Goal: Information Seeking & Learning: Learn about a topic

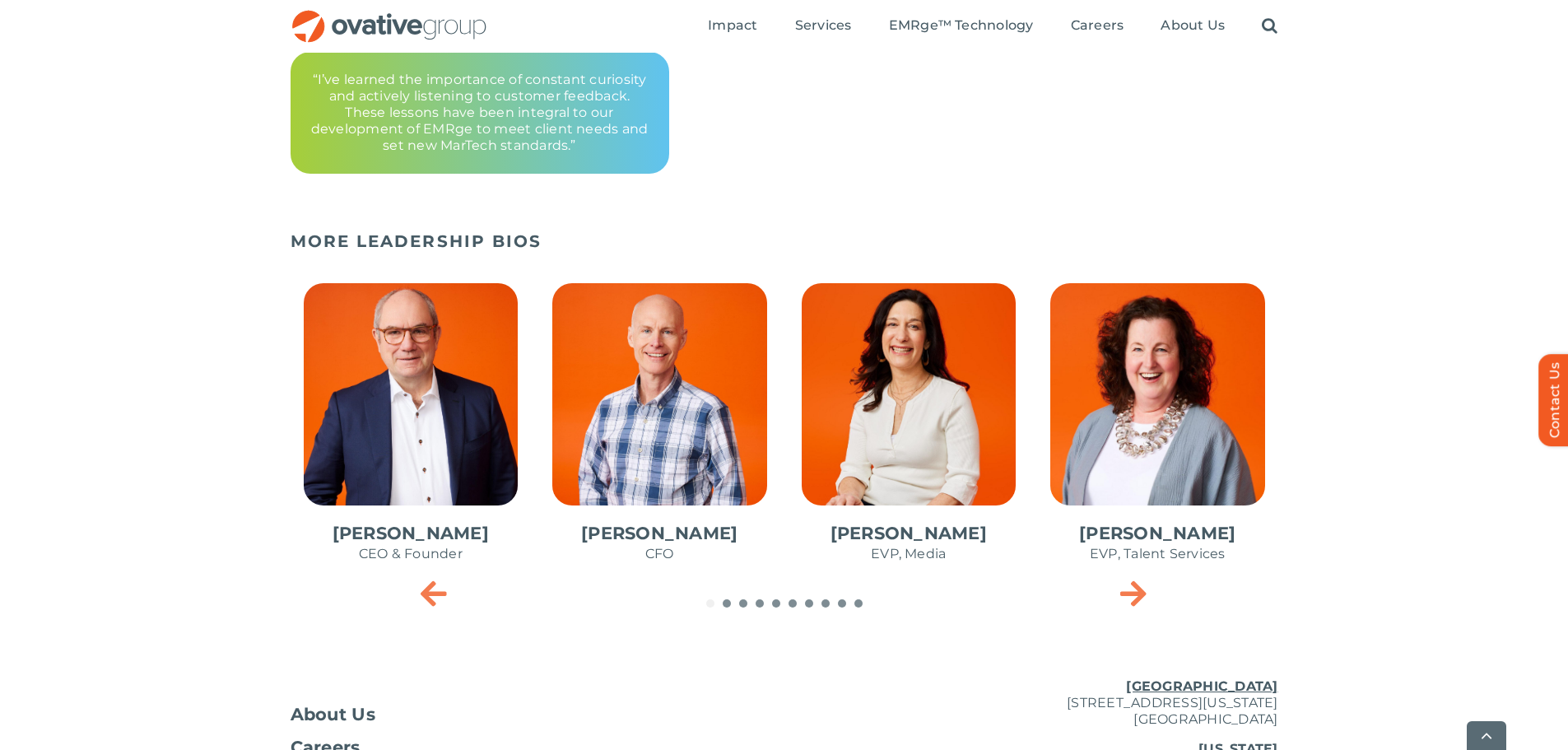
scroll to position [659, 0]
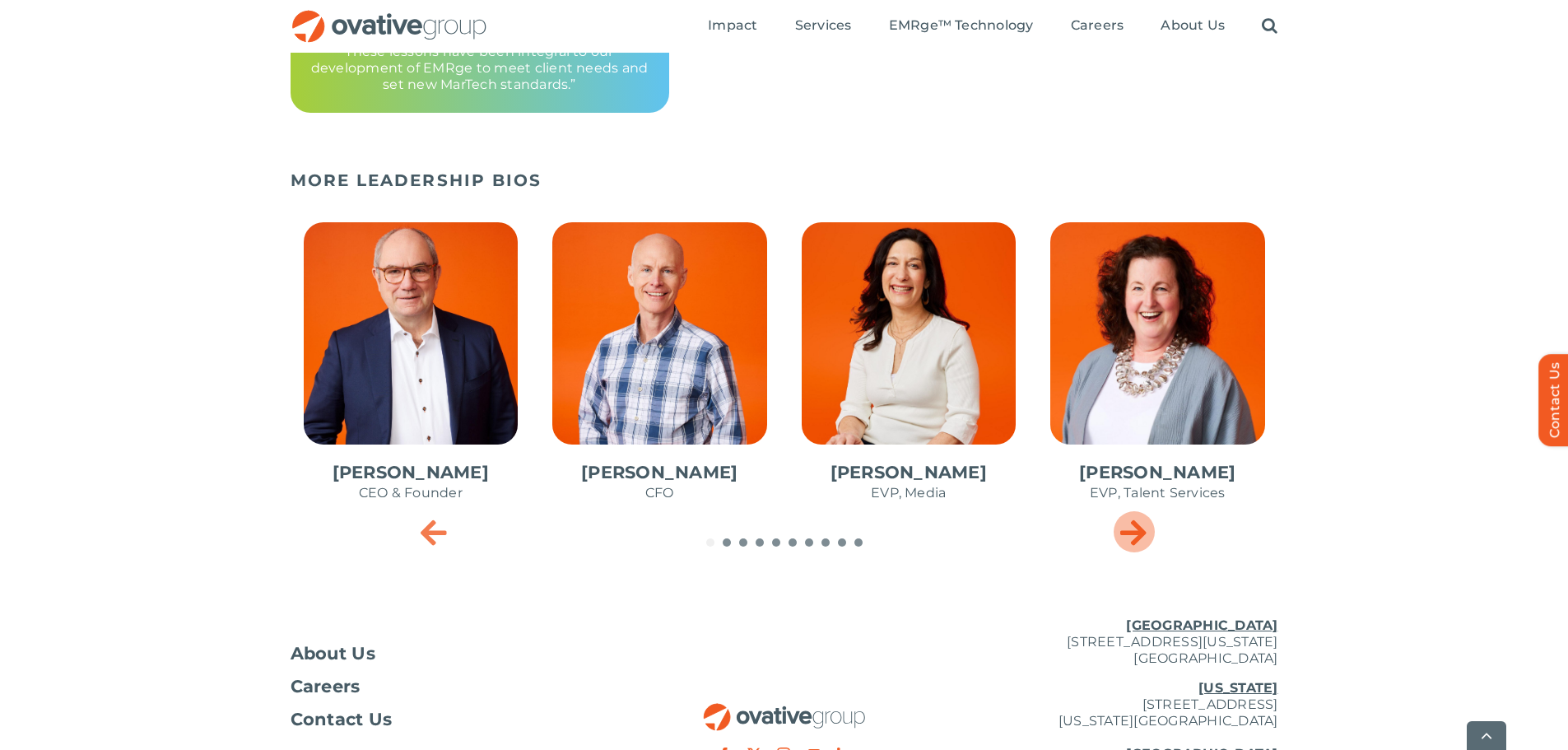
click at [1128, 531] on icon "Next slide" at bounding box center [1134, 532] width 27 height 33
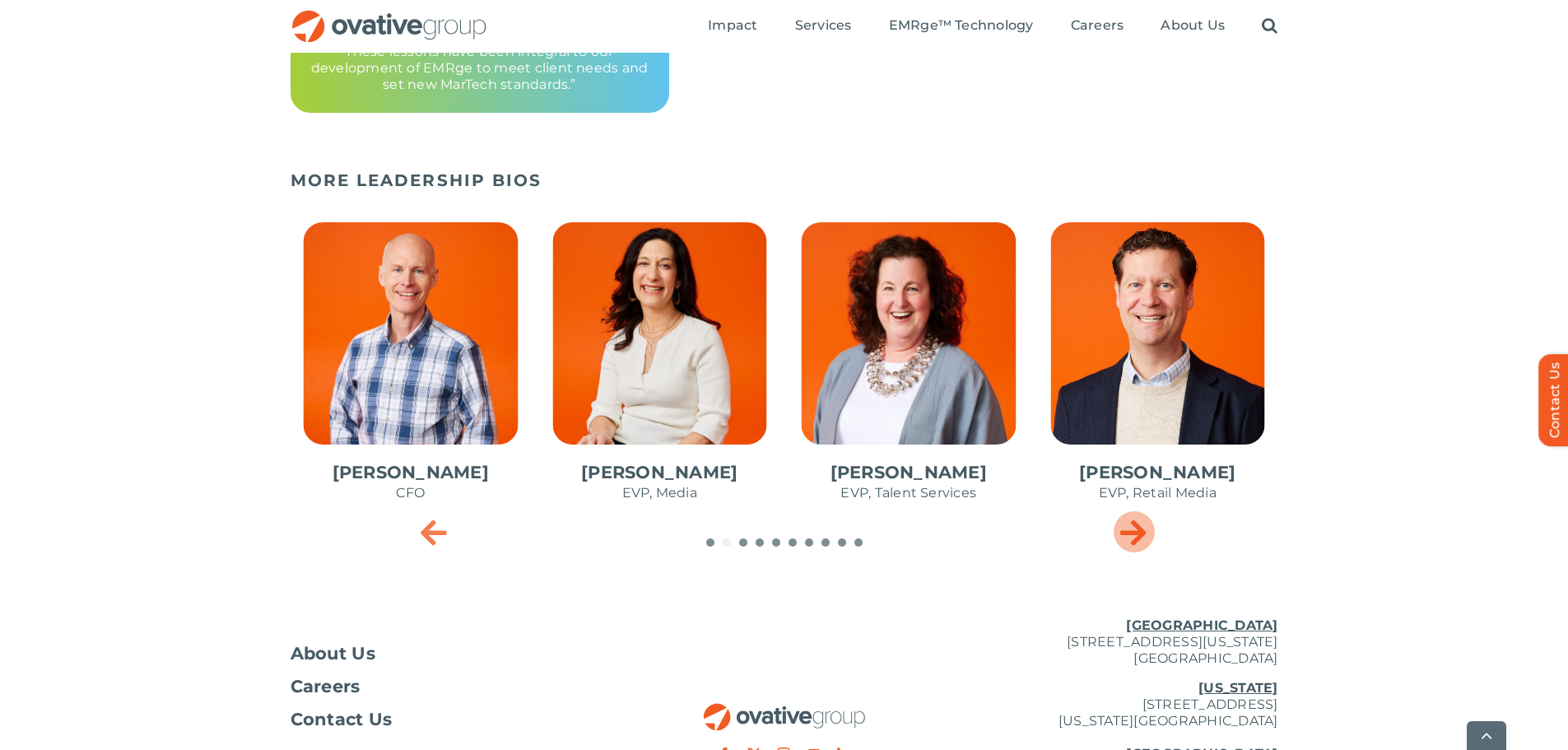
click at [1128, 531] on icon "Next slide" at bounding box center [1134, 532] width 27 height 33
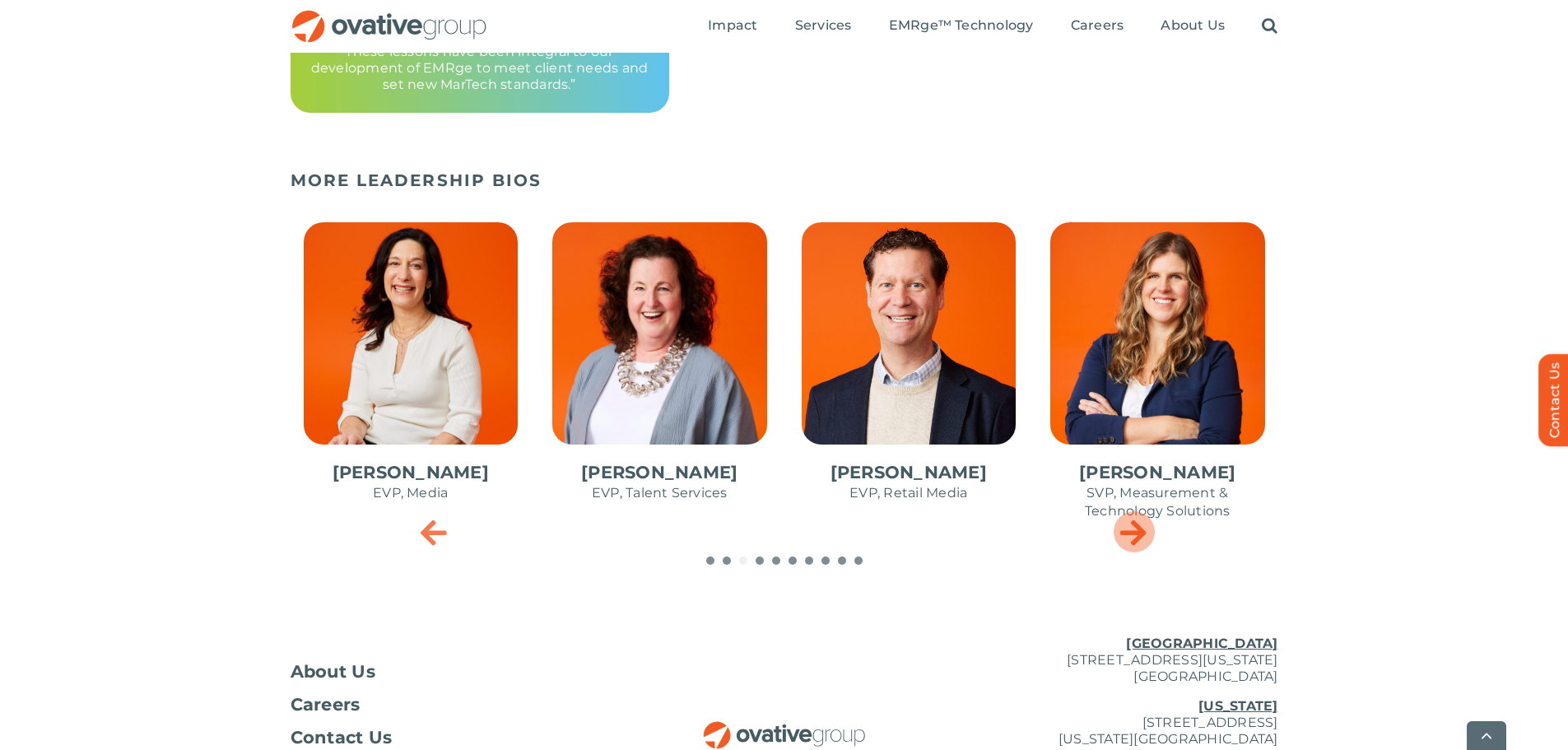
click at [1128, 531] on icon "Next slide" at bounding box center [1134, 532] width 27 height 33
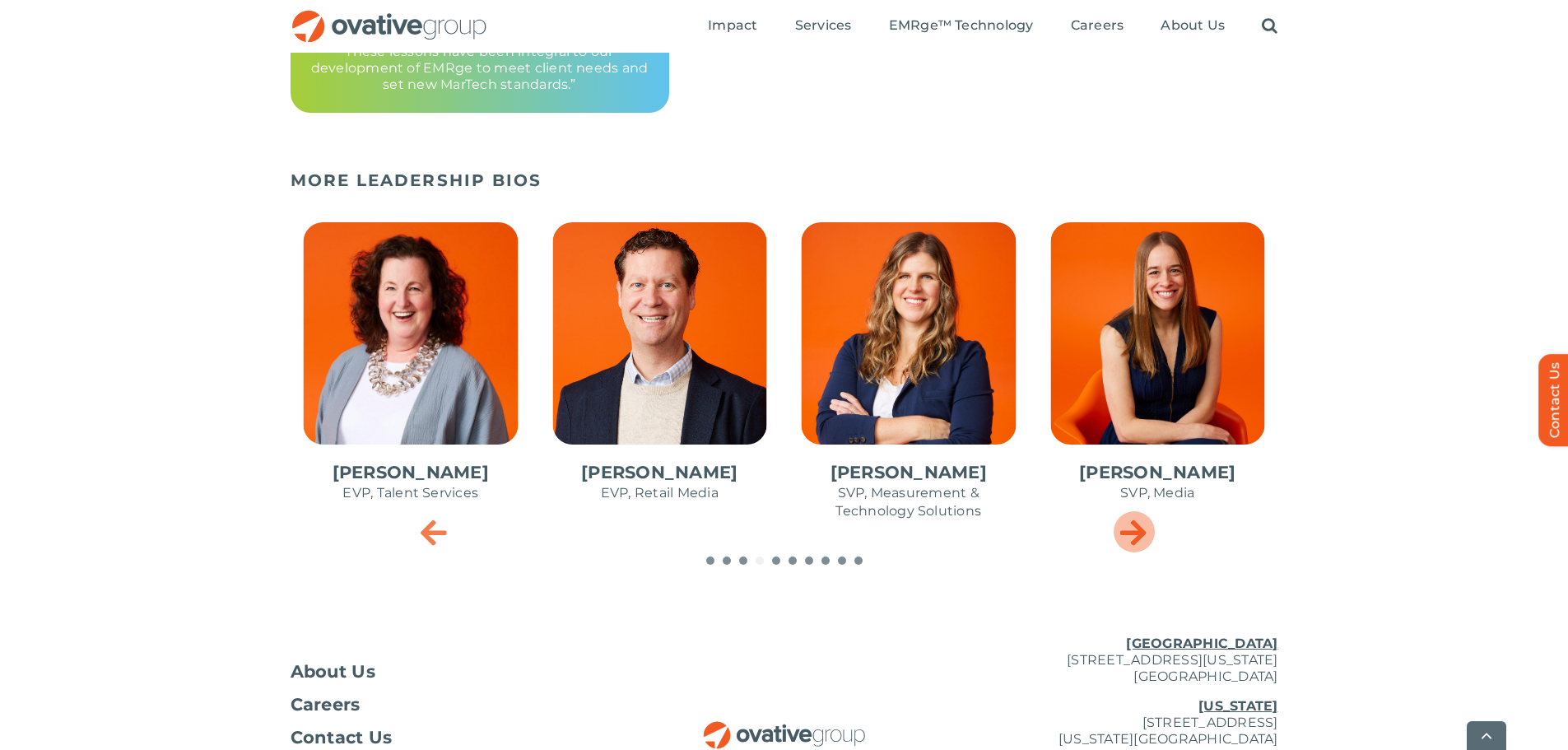
click at [1128, 531] on icon "Next slide" at bounding box center [1134, 532] width 27 height 33
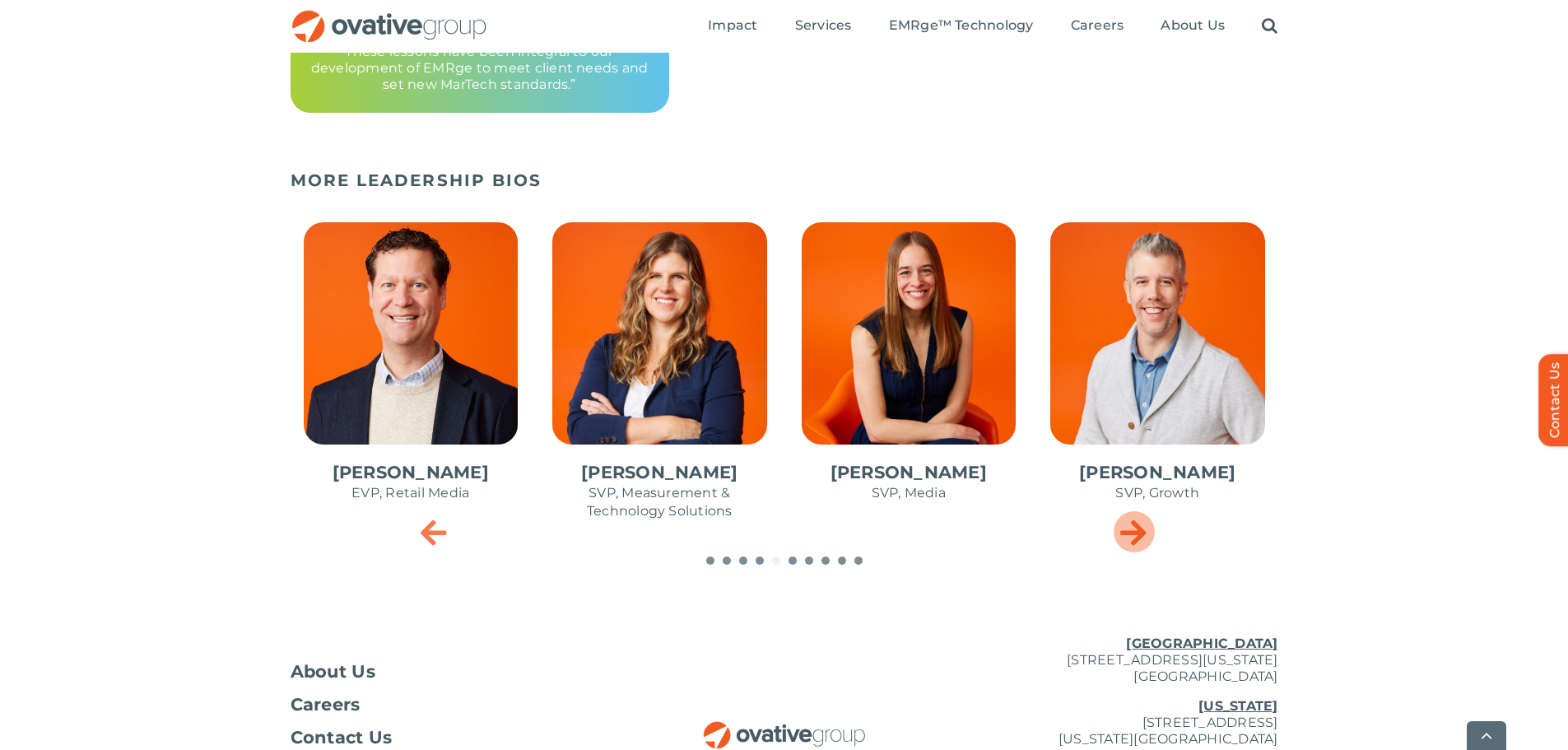
click at [1130, 531] on icon "Next slide" at bounding box center [1134, 532] width 27 height 33
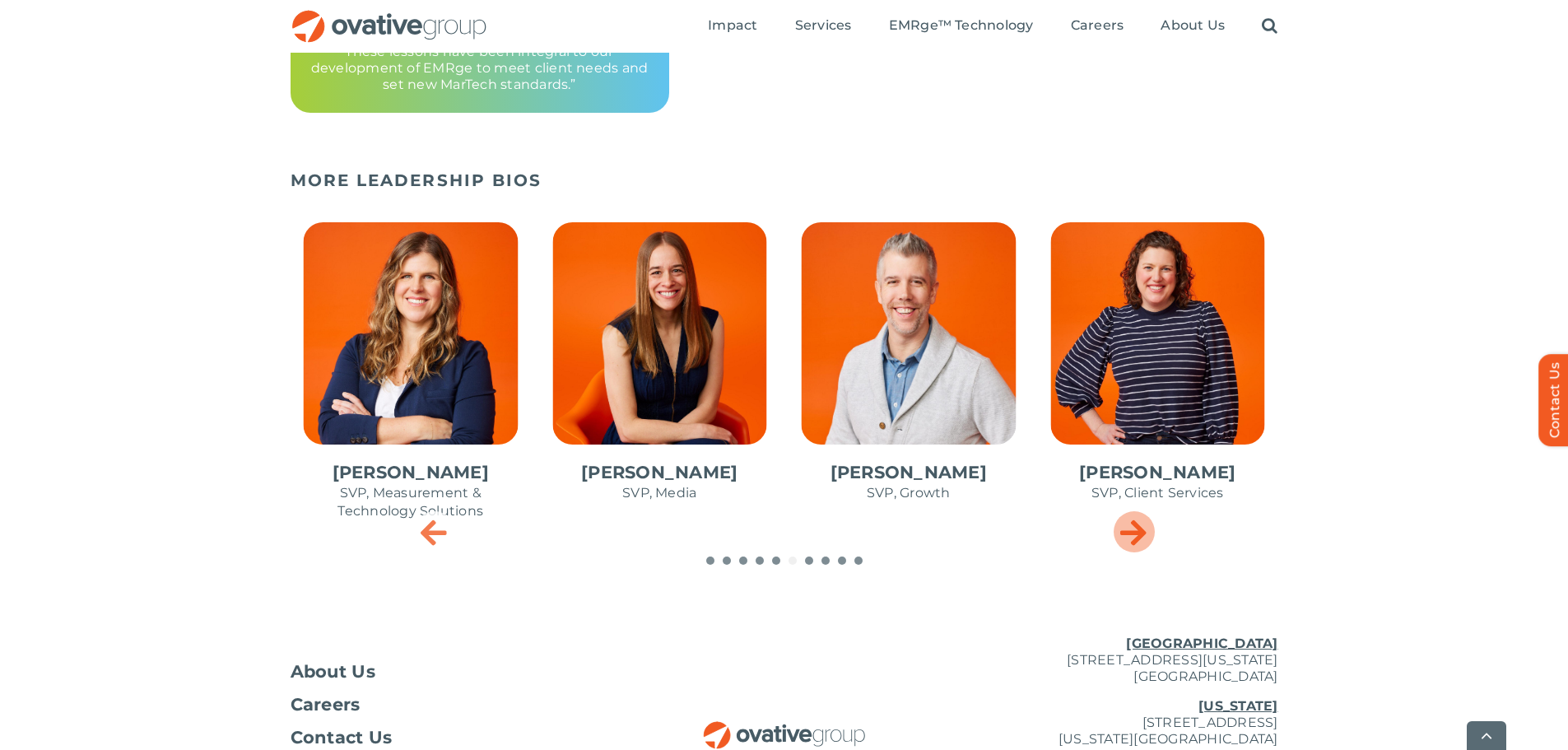
click at [1131, 526] on icon "Next slide" at bounding box center [1134, 532] width 27 height 33
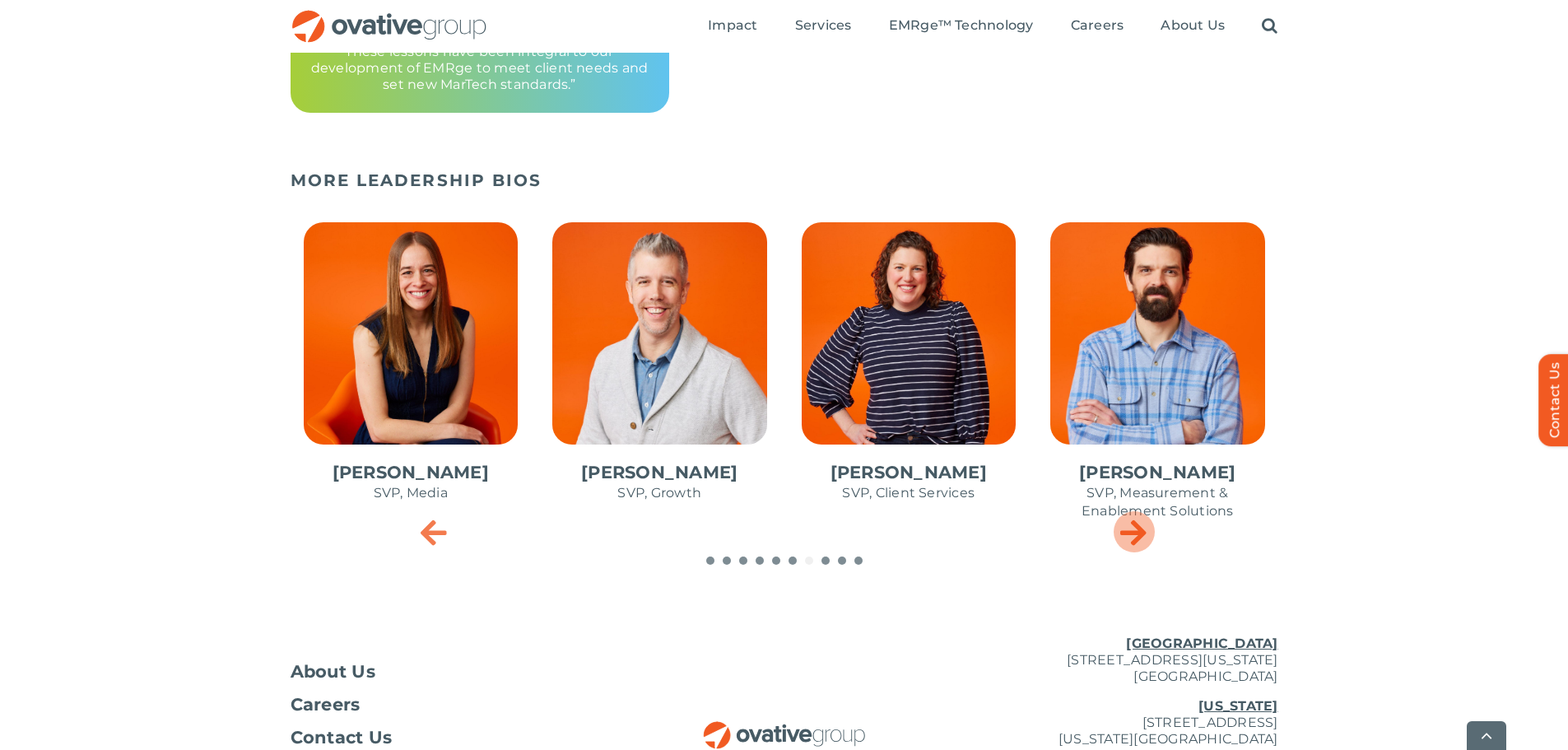
click at [1127, 523] on icon "Next slide" at bounding box center [1134, 532] width 27 height 33
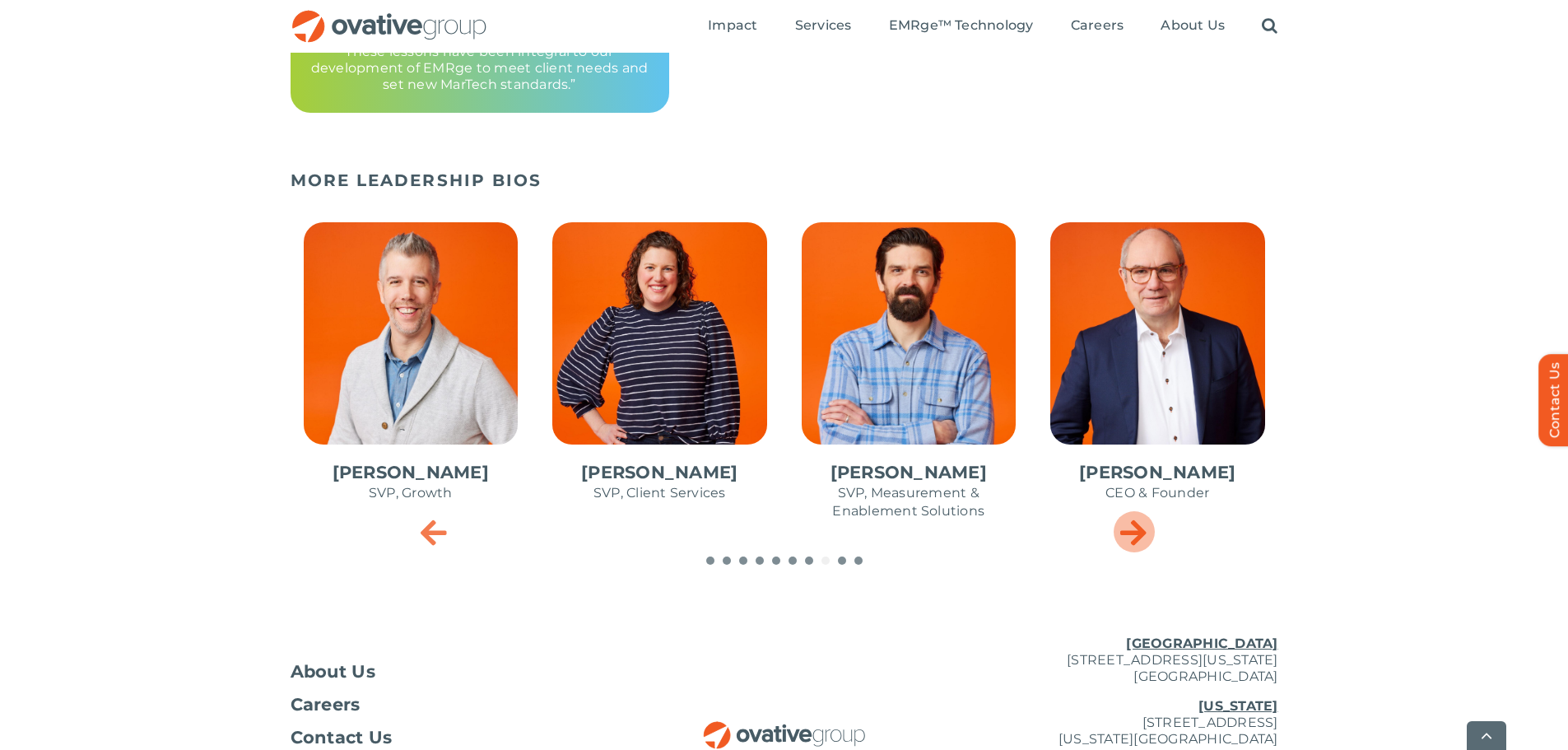
click at [1127, 523] on icon "Next slide" at bounding box center [1134, 532] width 27 height 33
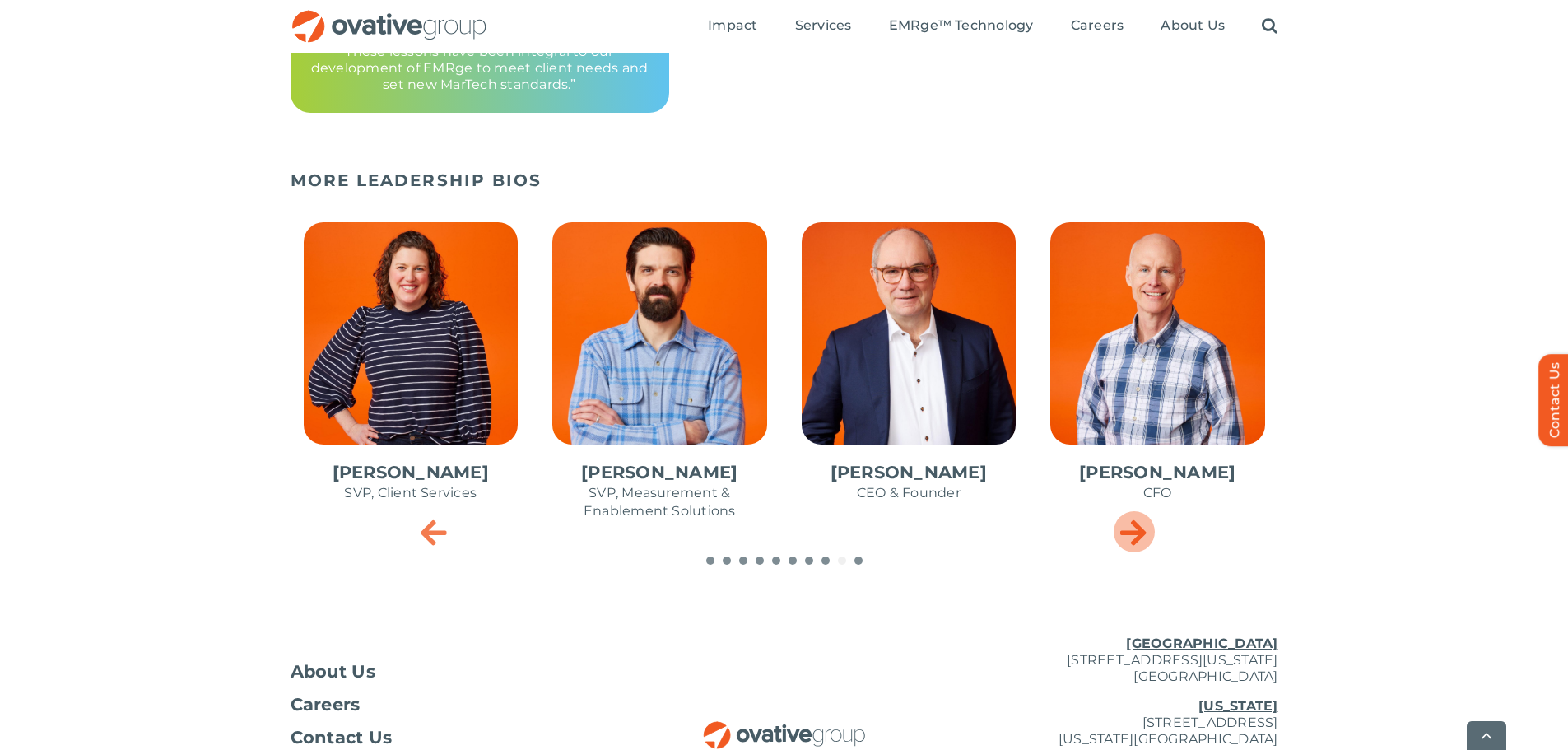
click at [1127, 523] on icon "Next slide" at bounding box center [1134, 532] width 27 height 33
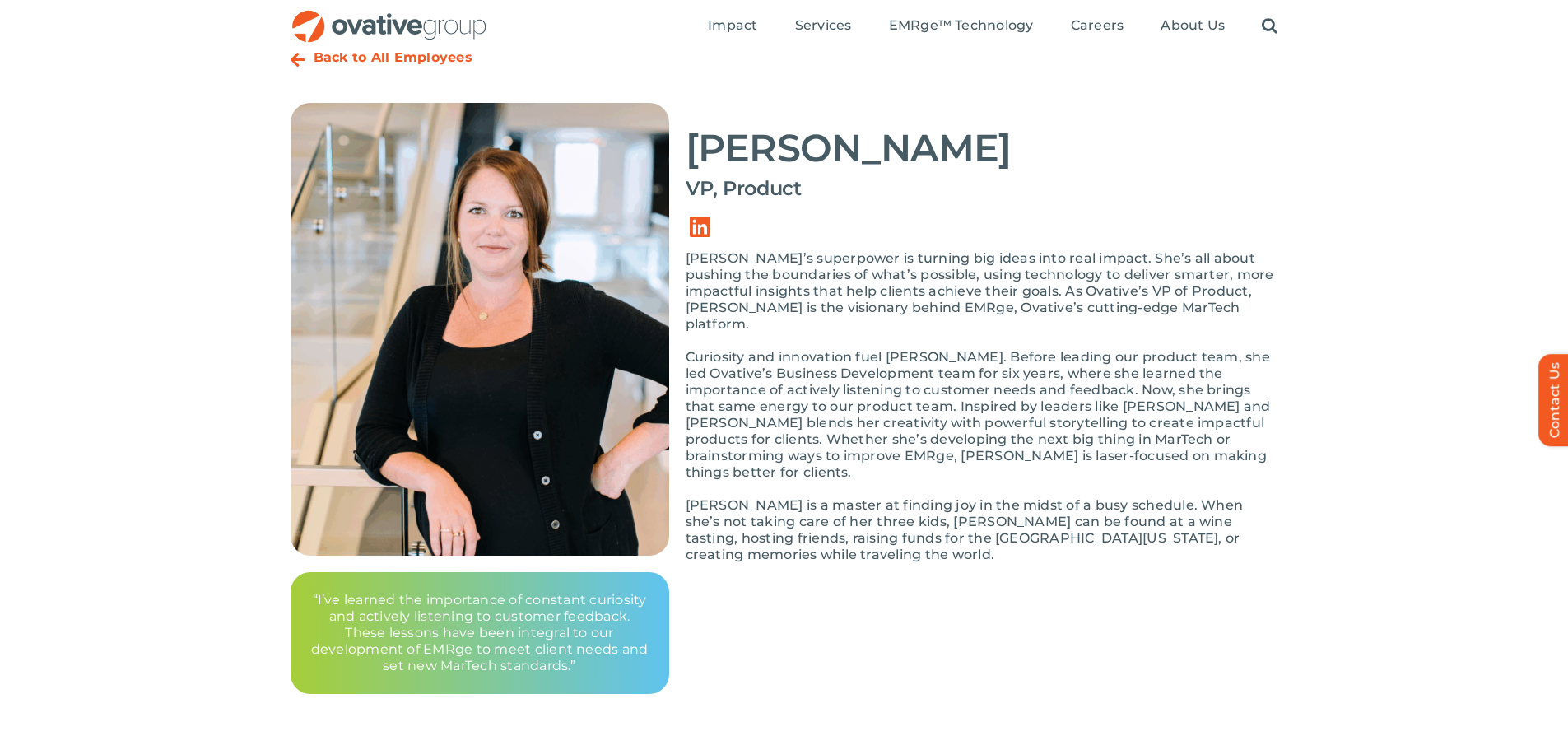
scroll to position [0, 0]
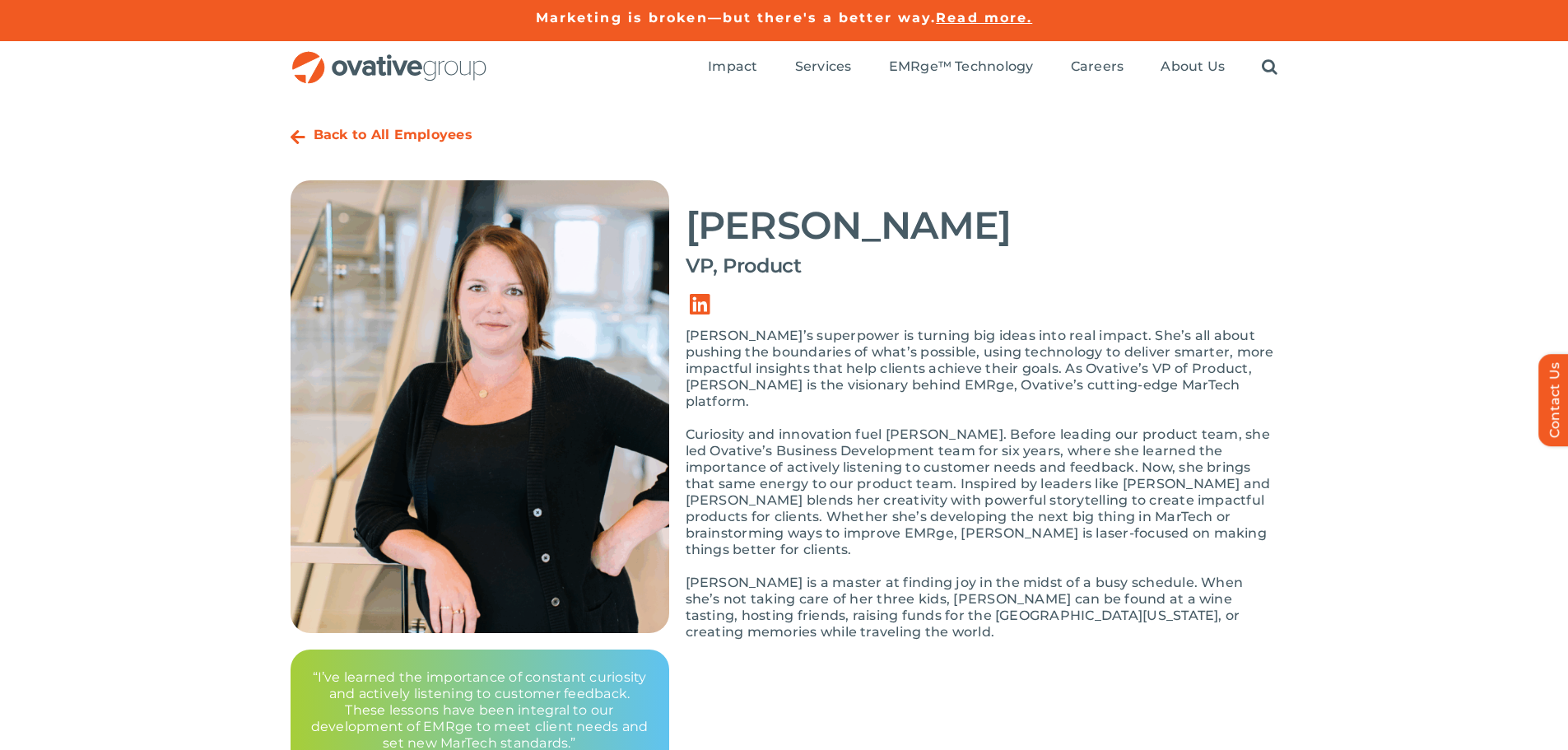
click at [404, 139] on strong "Back to All Employees" at bounding box center [393, 134] width 159 height 16
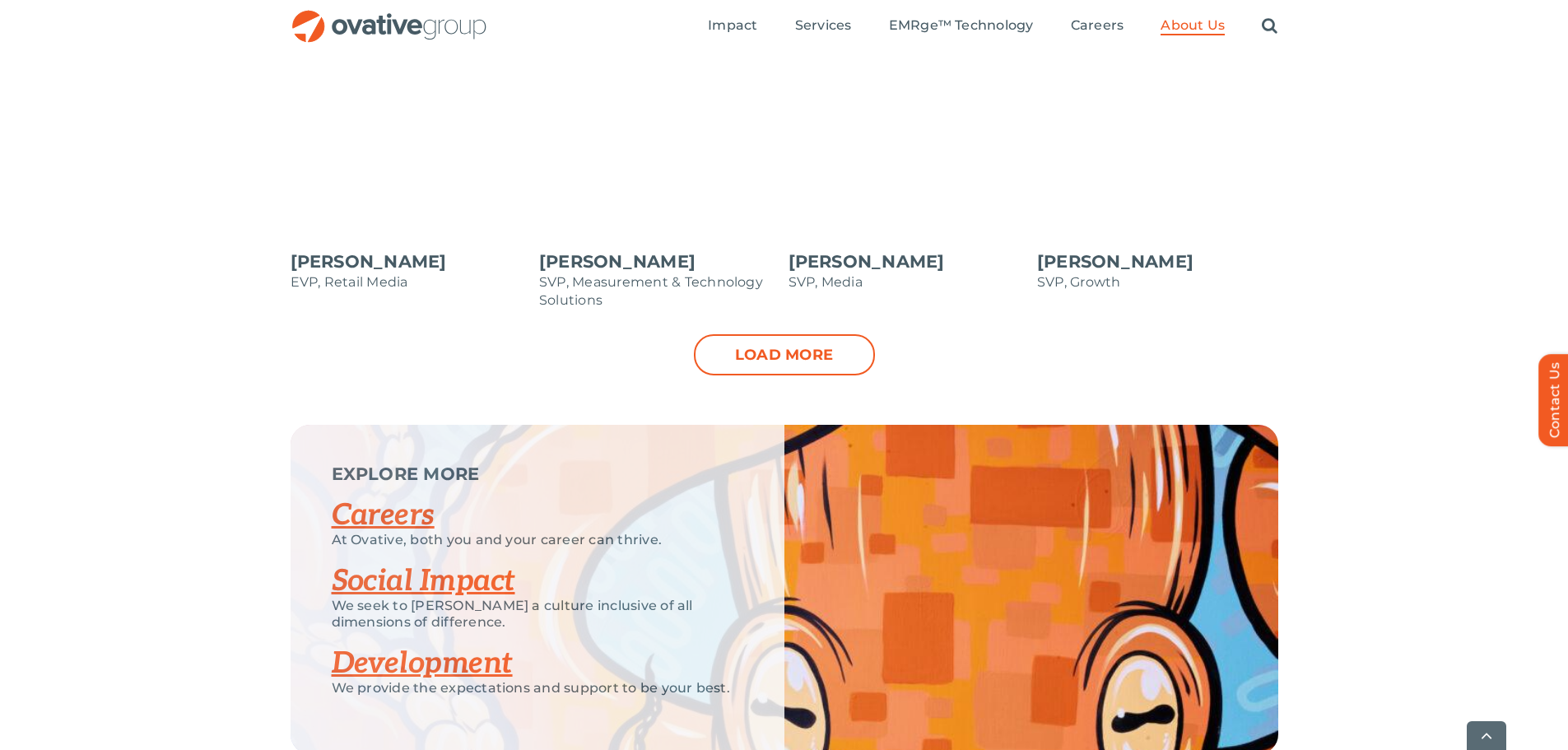
scroll to position [1811, 0]
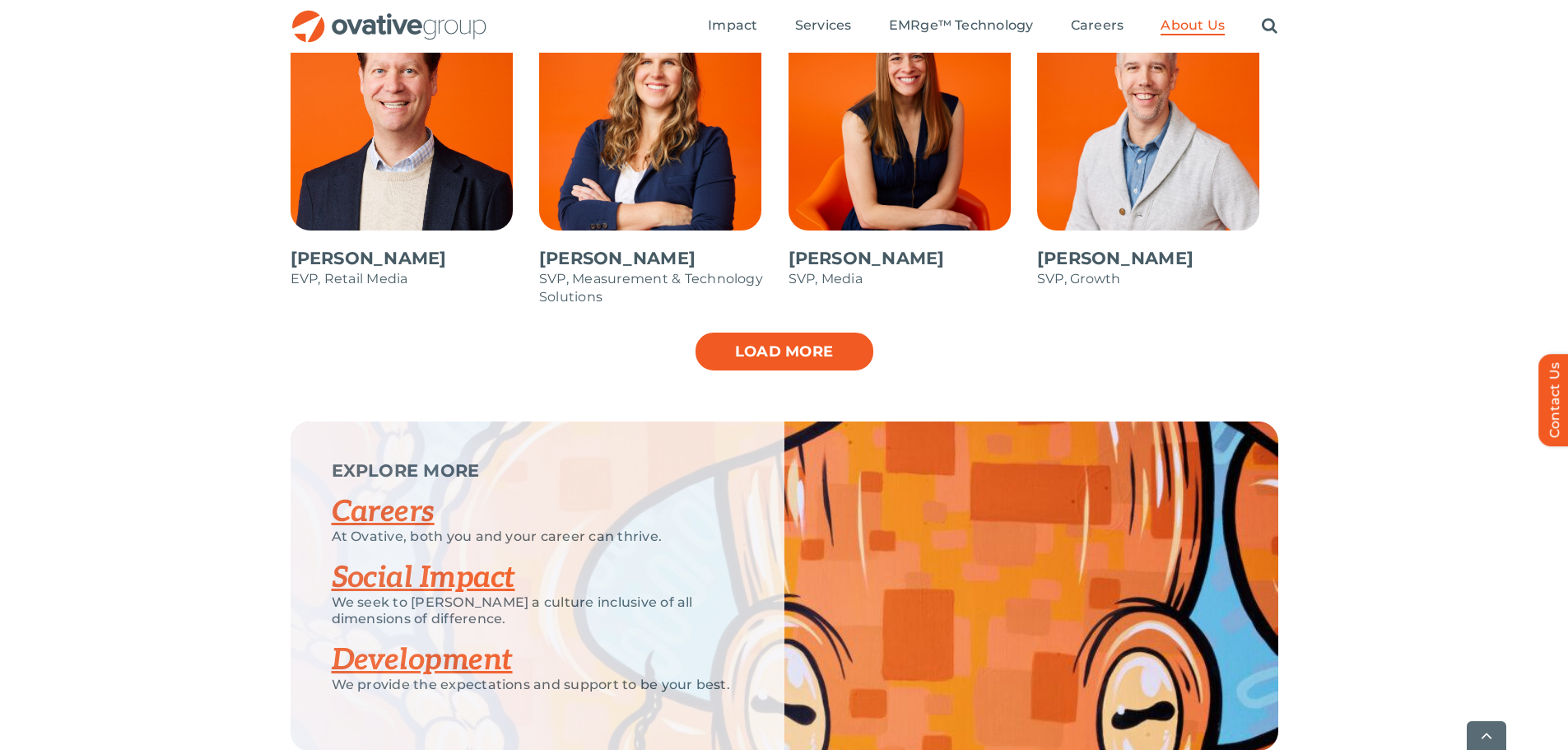
click at [757, 346] on link "Load more" at bounding box center [784, 352] width 181 height 41
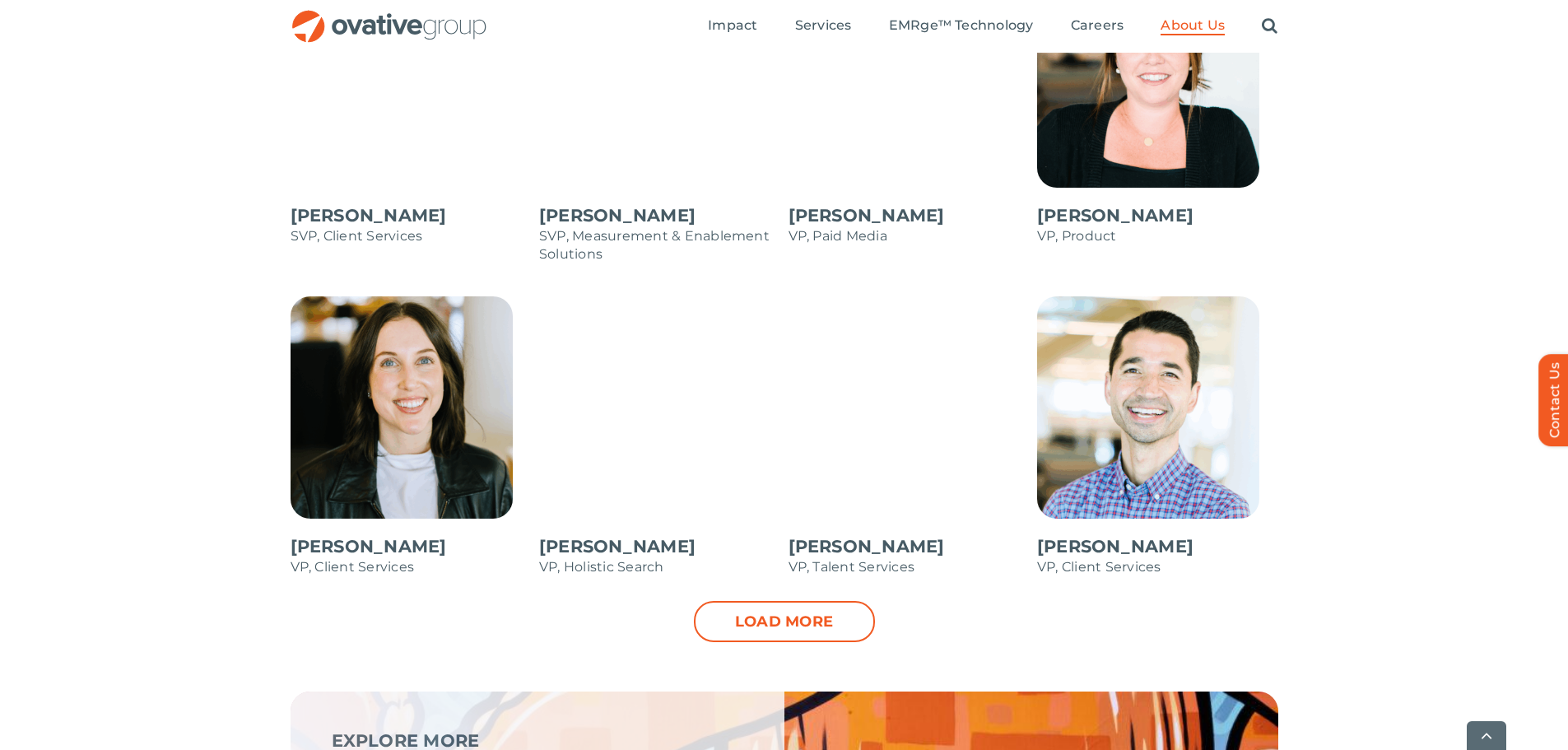
scroll to position [2223, 0]
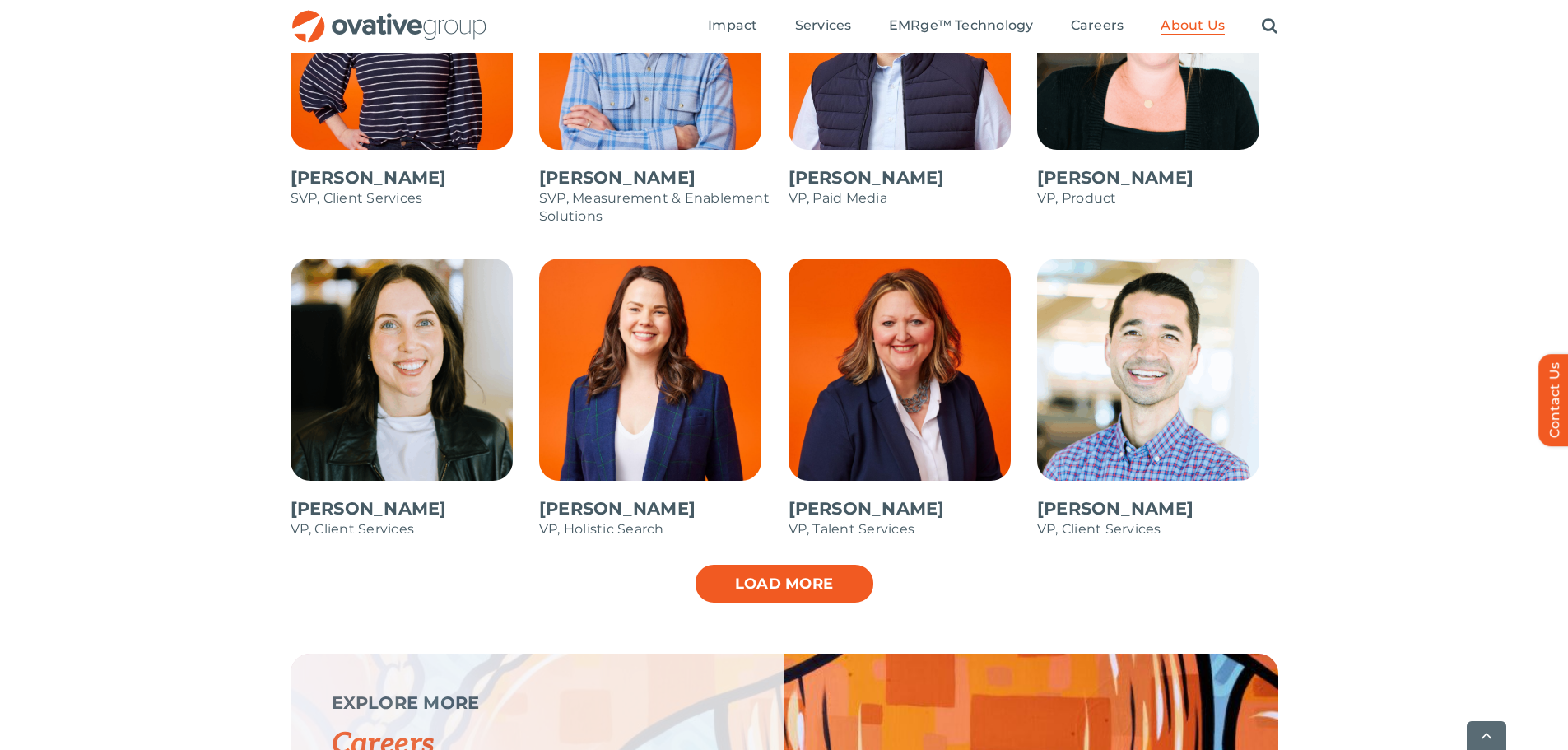
click at [777, 566] on link "Load more" at bounding box center [784, 584] width 181 height 41
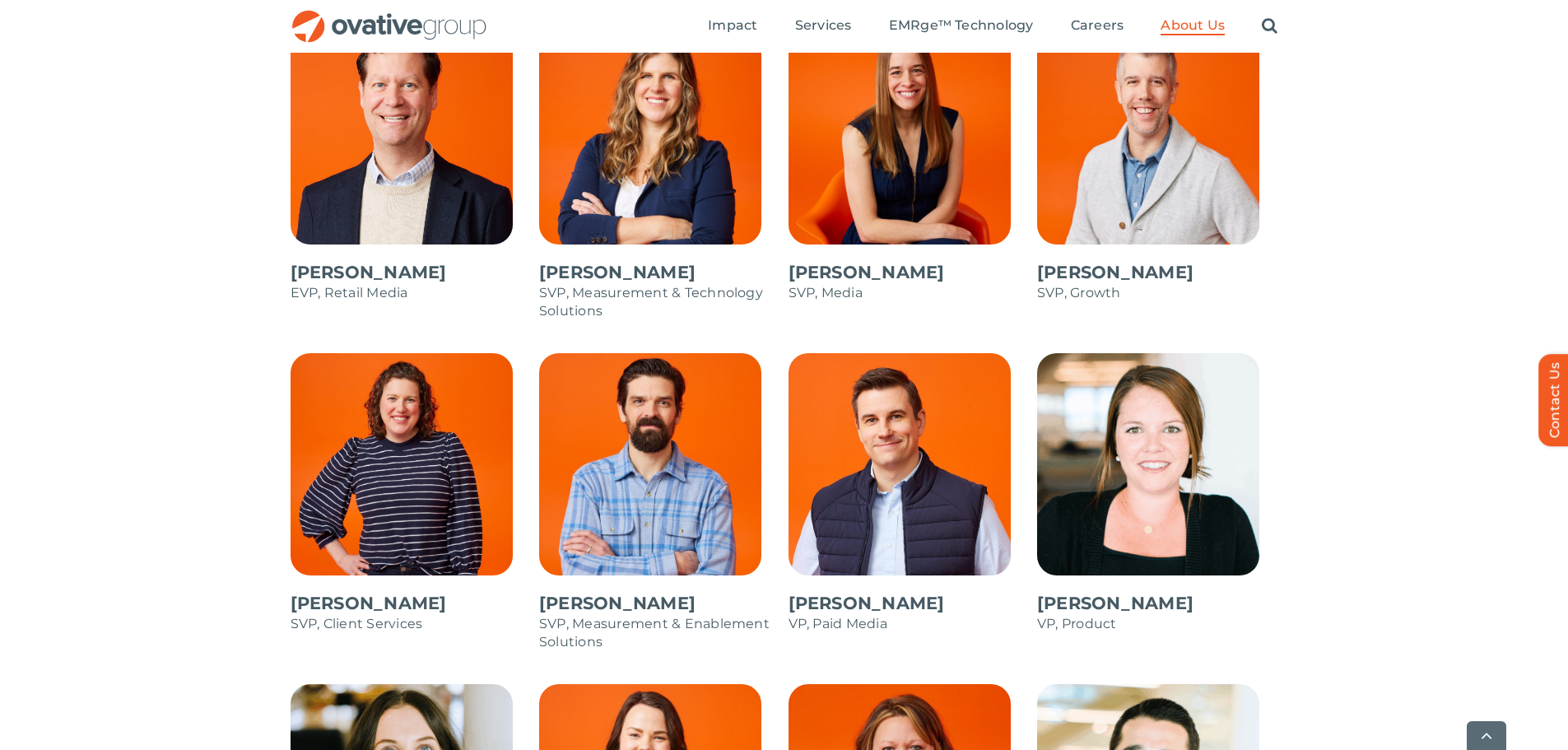
scroll to position [1894, 0]
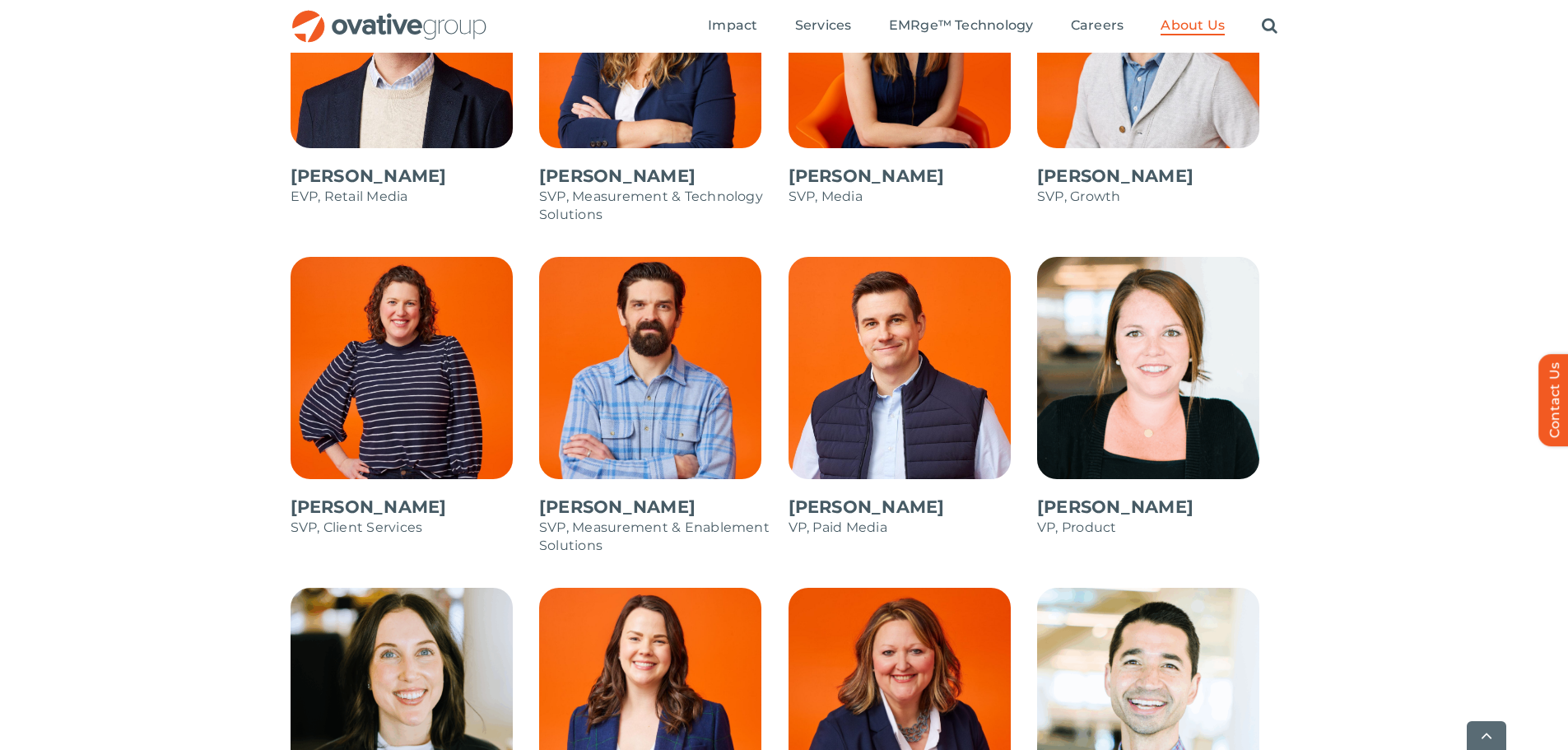
click at [1090, 358] on span at bounding box center [1158, 405] width 241 height 297
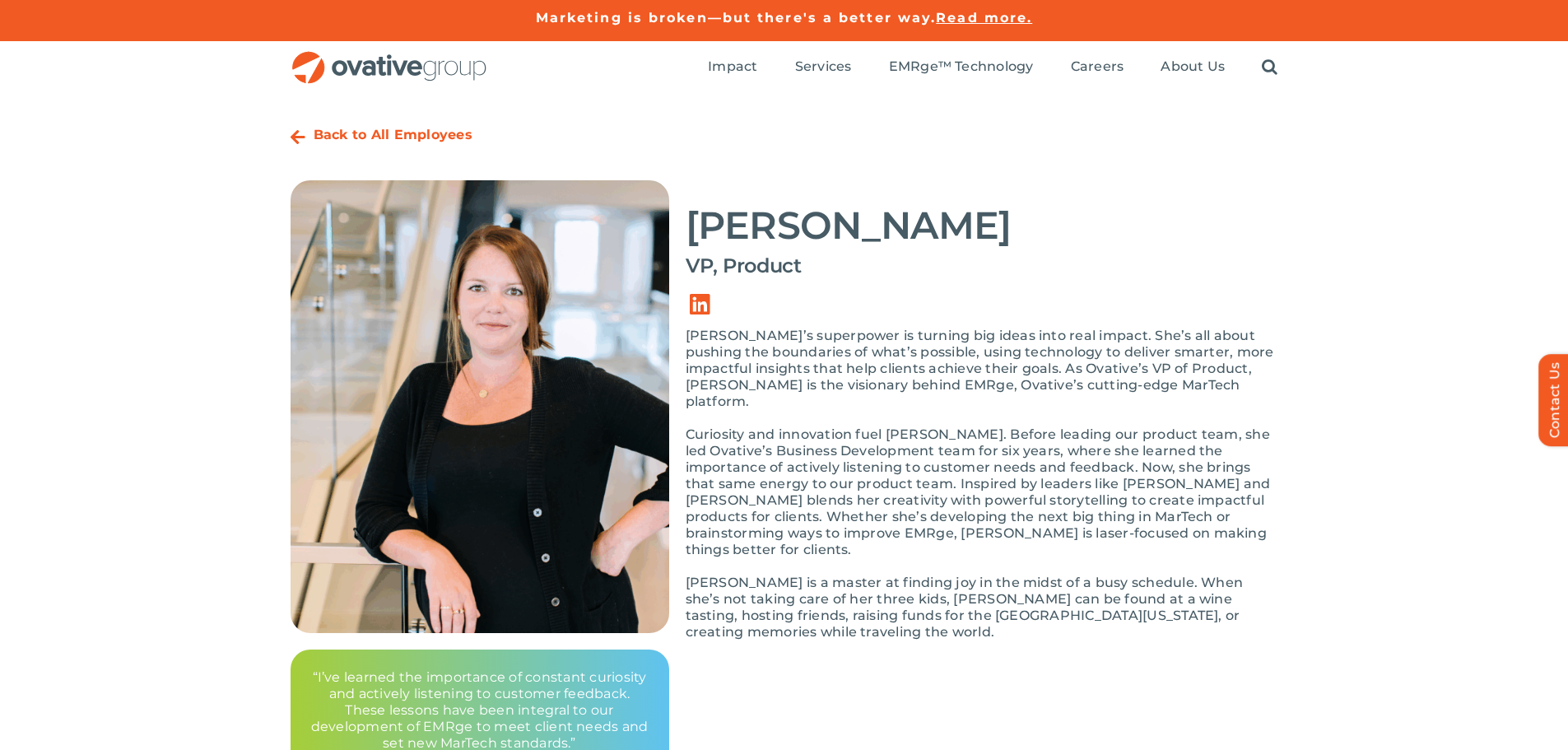
click at [818, 441] on p "Curiosity and innovation fuel Carrie. Before leading our product team, she led …" at bounding box center [983, 492] width 593 height 132
click at [847, 600] on p "Carrie is a master at finding joy in the midst of a busy schedule. When she’s n…" at bounding box center [983, 608] width 593 height 66
drag, startPoint x: 838, startPoint y: 615, endPoint x: 689, endPoint y: 331, distance: 320.7
click at [689, 331] on div "Carrie’s superpower is turning big ideas into real impact. She’s all about push…" at bounding box center [983, 492] width 593 height 329
copy div "Carrie’s superpower is turning big ideas into real impact. She’s all about push…"
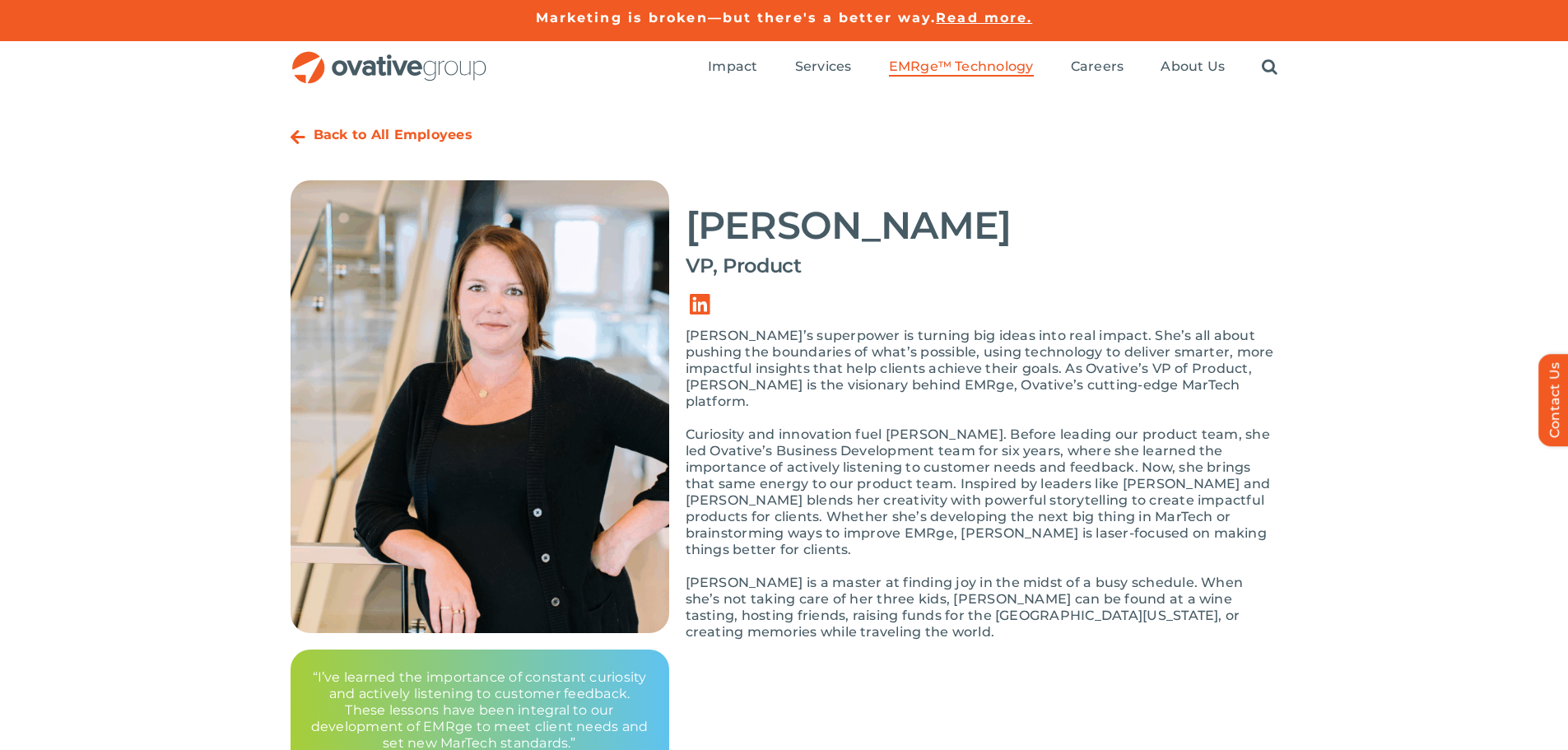
click at [970, 68] on span "EMRge™ Technology" at bounding box center [961, 66] width 145 height 16
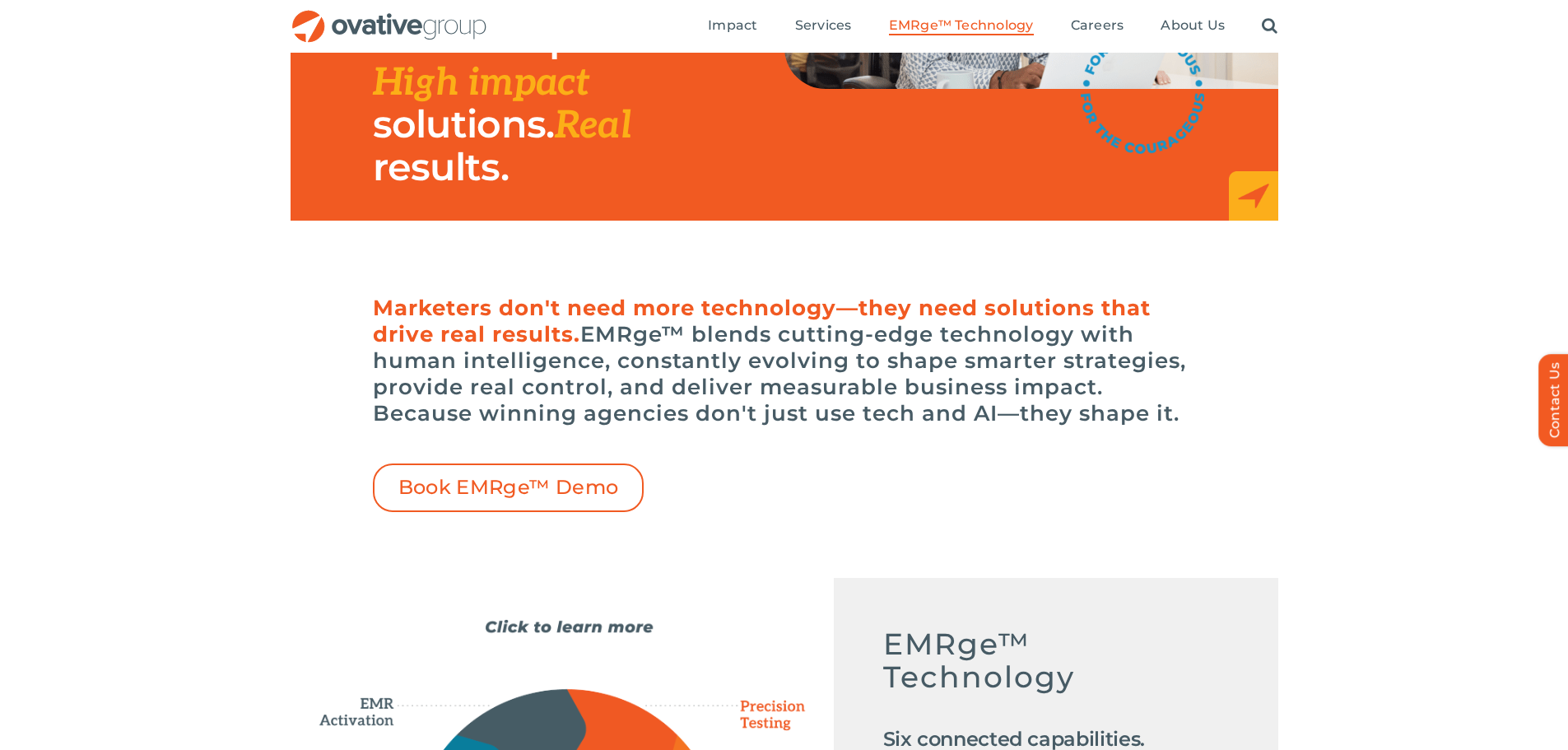
scroll to position [247, 0]
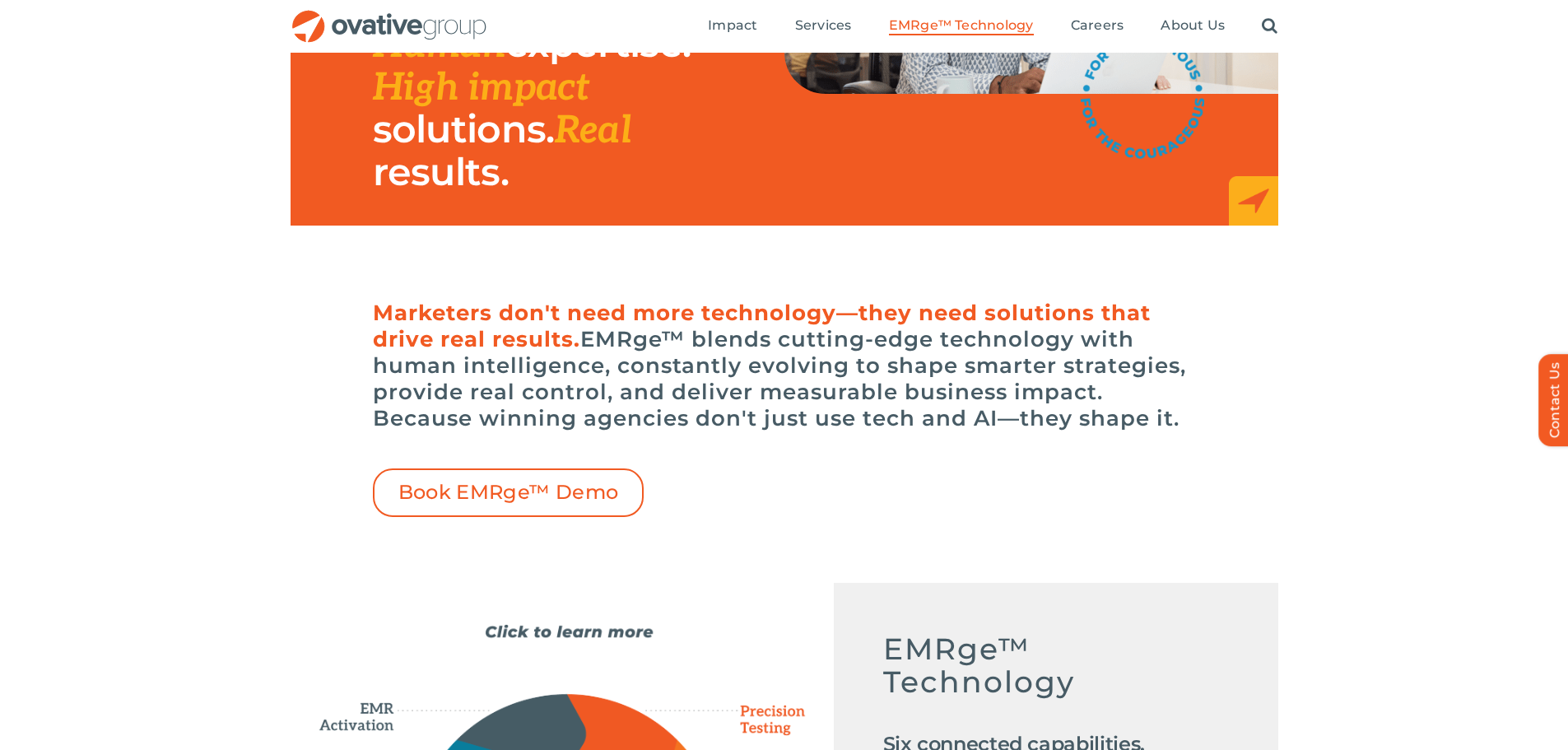
drag, startPoint x: 1185, startPoint y: 419, endPoint x: 360, endPoint y: 306, distance: 832.7
click at [360, 306] on div "Marketers don't need more technology—they need solutions that drive real result…" at bounding box center [784, 404] width 988 height 226
copy h6 "Marketers don't need more technology—they need solutions that drive real result…"
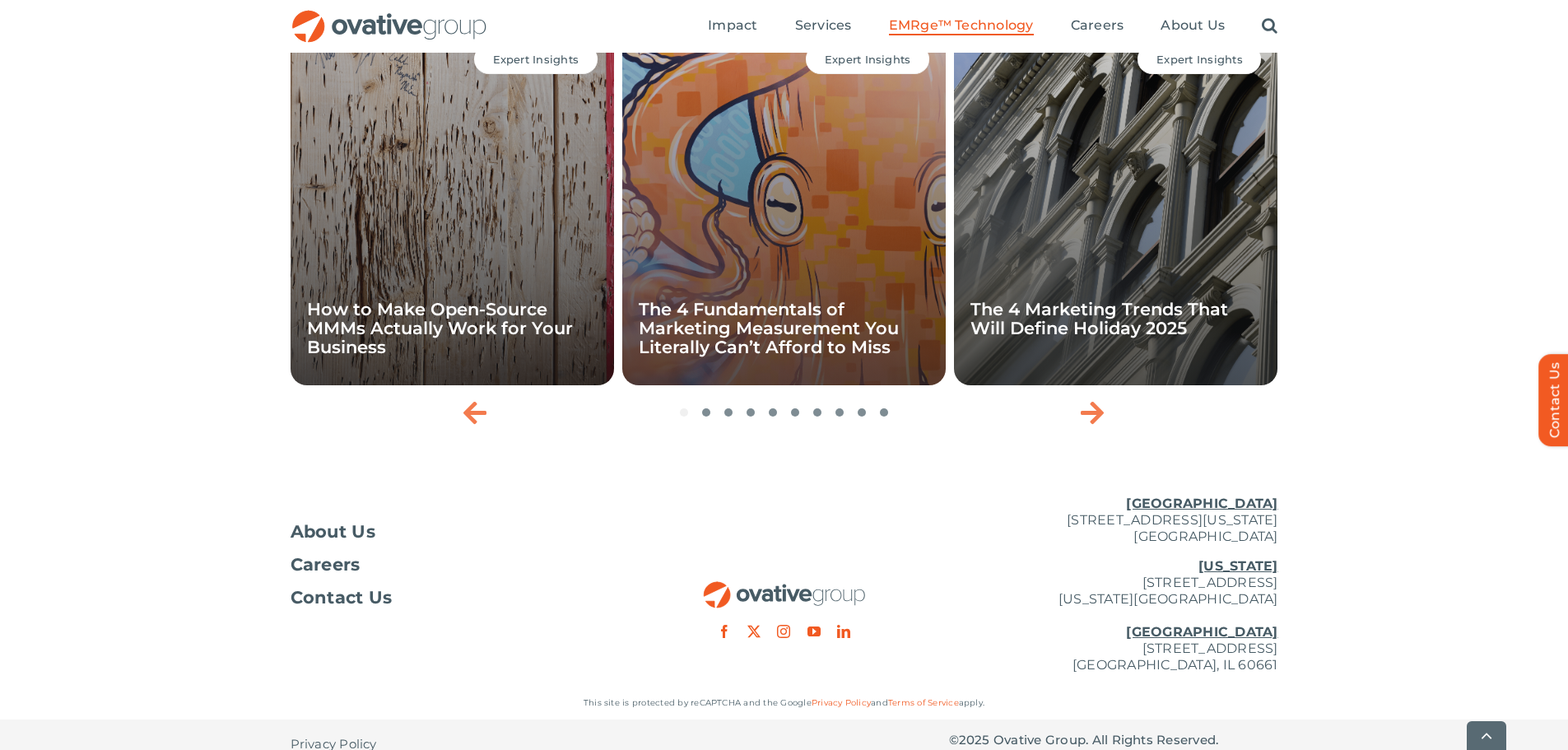
scroll to position [5524, 0]
